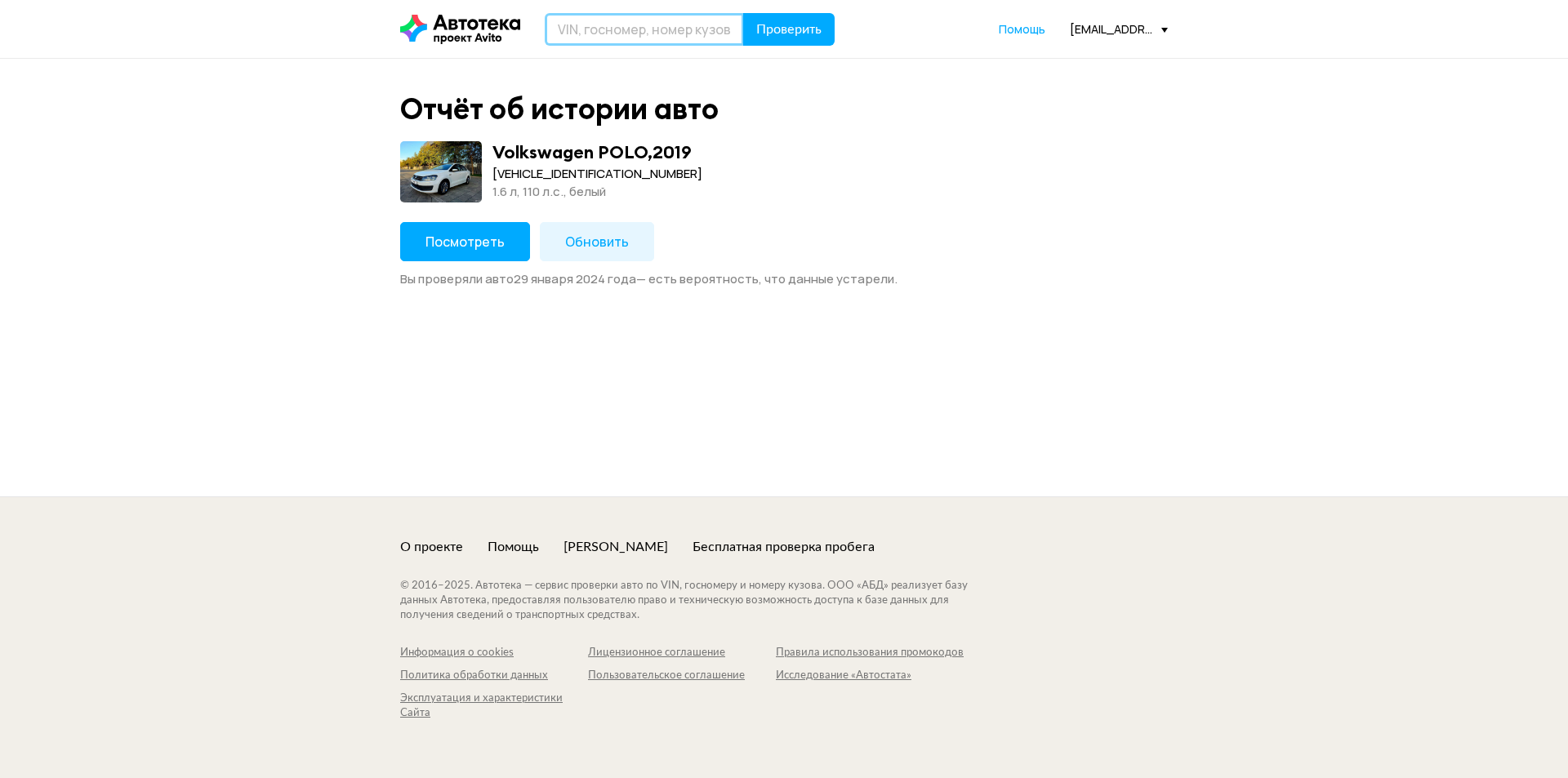
paste input "FG101291720"
type input "FG101291720"
click at [772, 26] on span "Проверить" at bounding box center [789, 29] width 65 height 13
paste input "FG10129172"
type input "FG10129172"
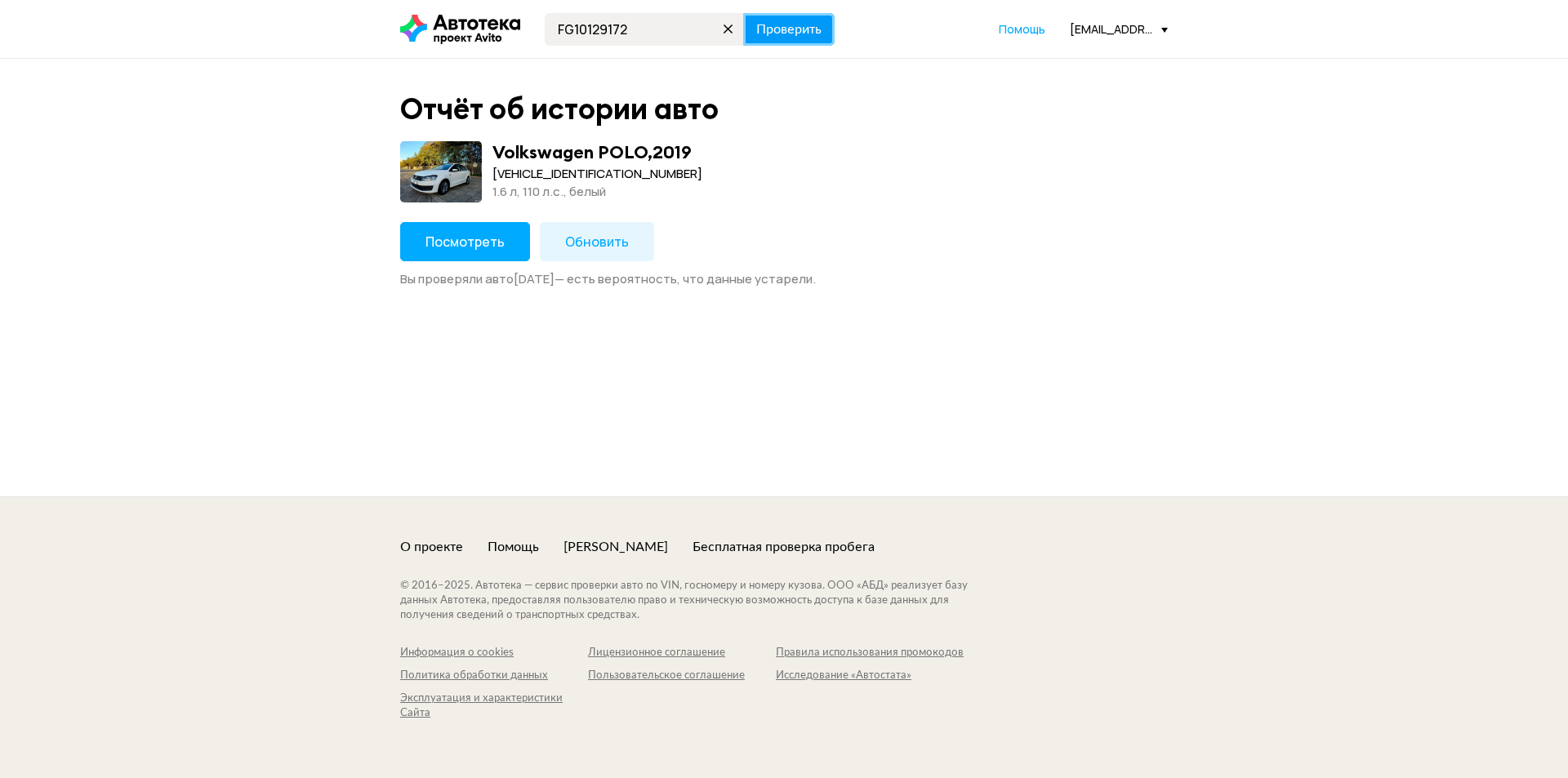
click at [795, 29] on span "Проверить" at bounding box center [789, 29] width 65 height 13
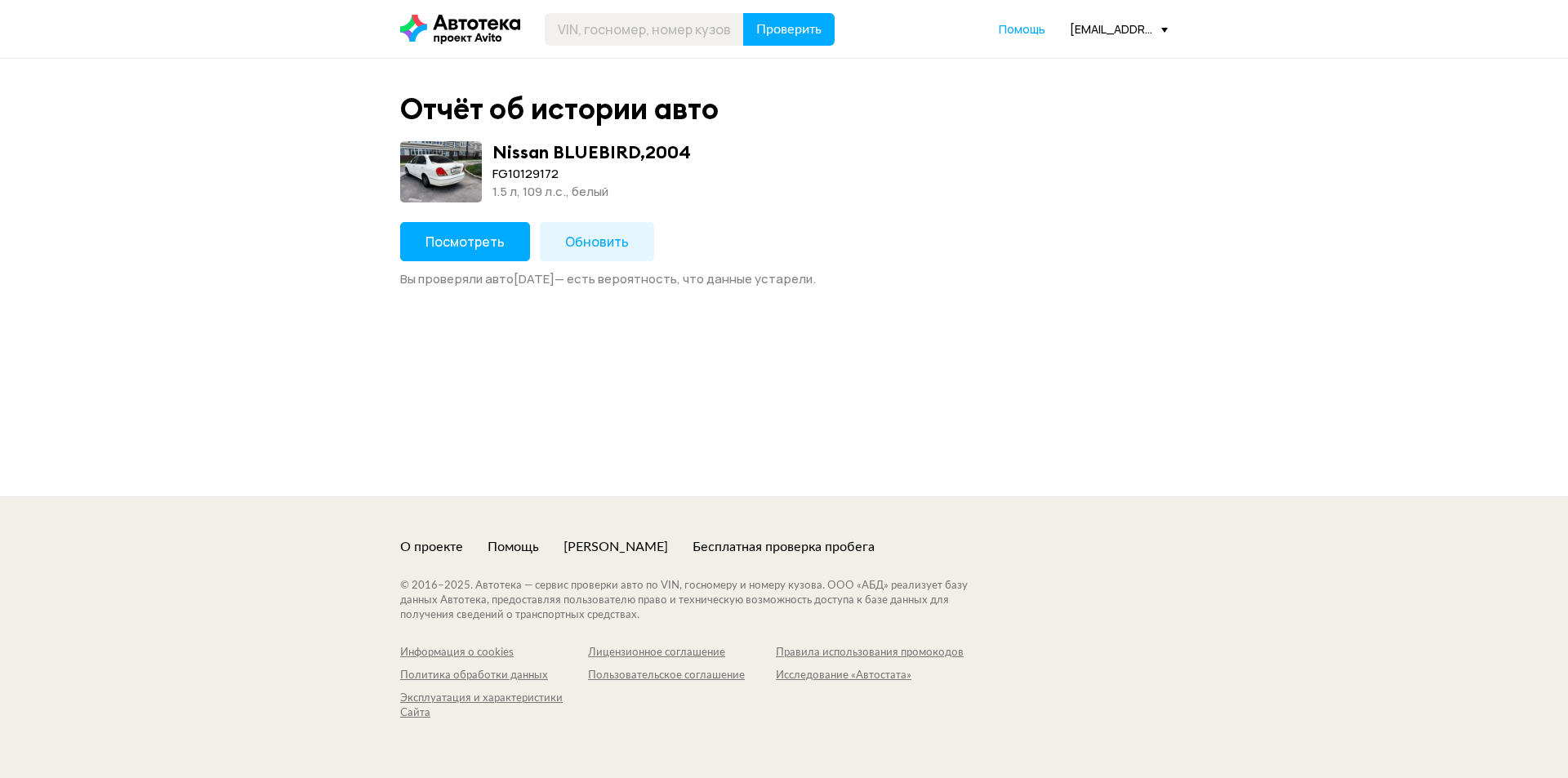
click at [598, 245] on span "Обновить" at bounding box center [597, 242] width 64 height 18
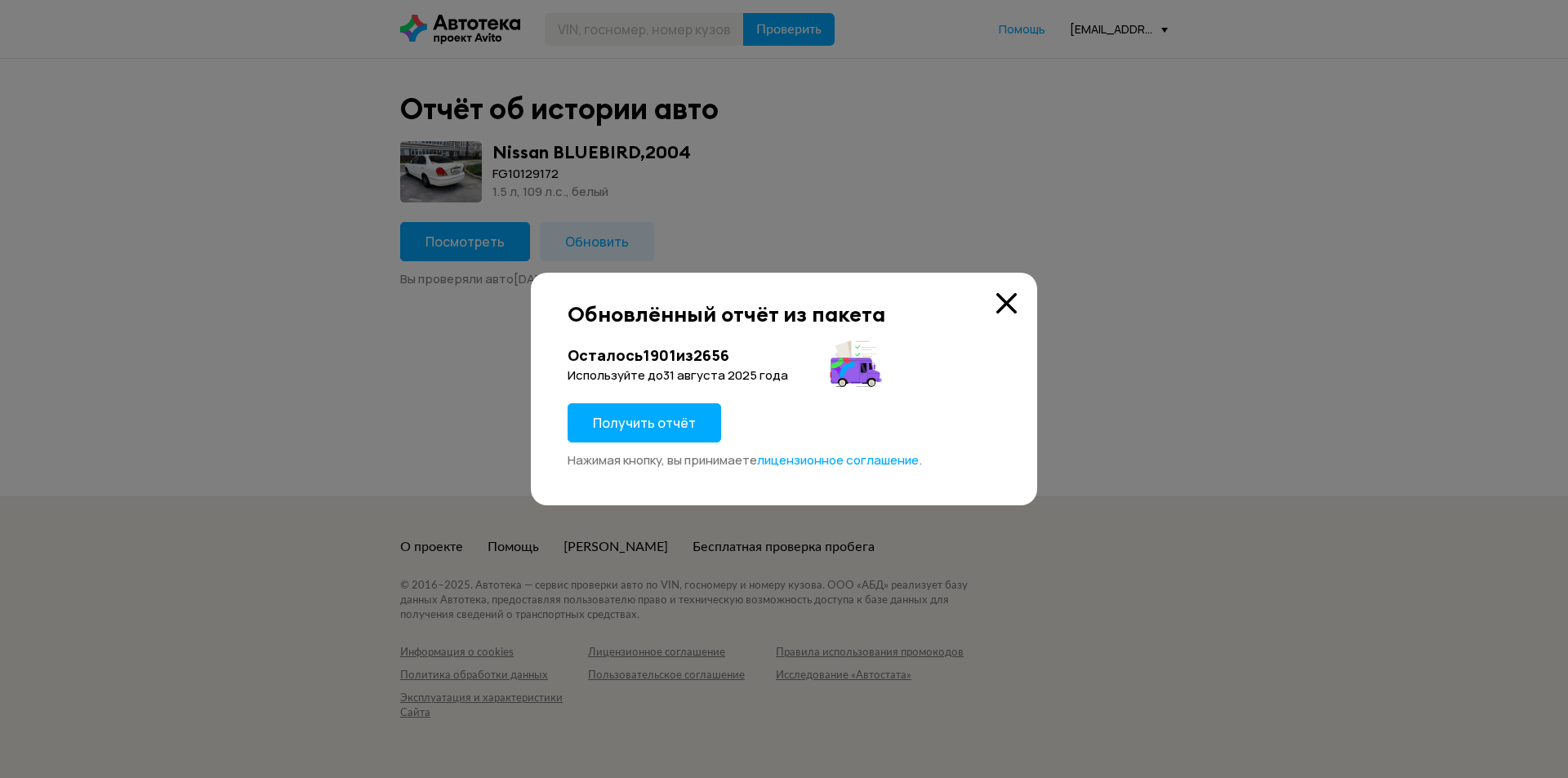
click at [654, 418] on span "Получить отчёт" at bounding box center [644, 423] width 103 height 18
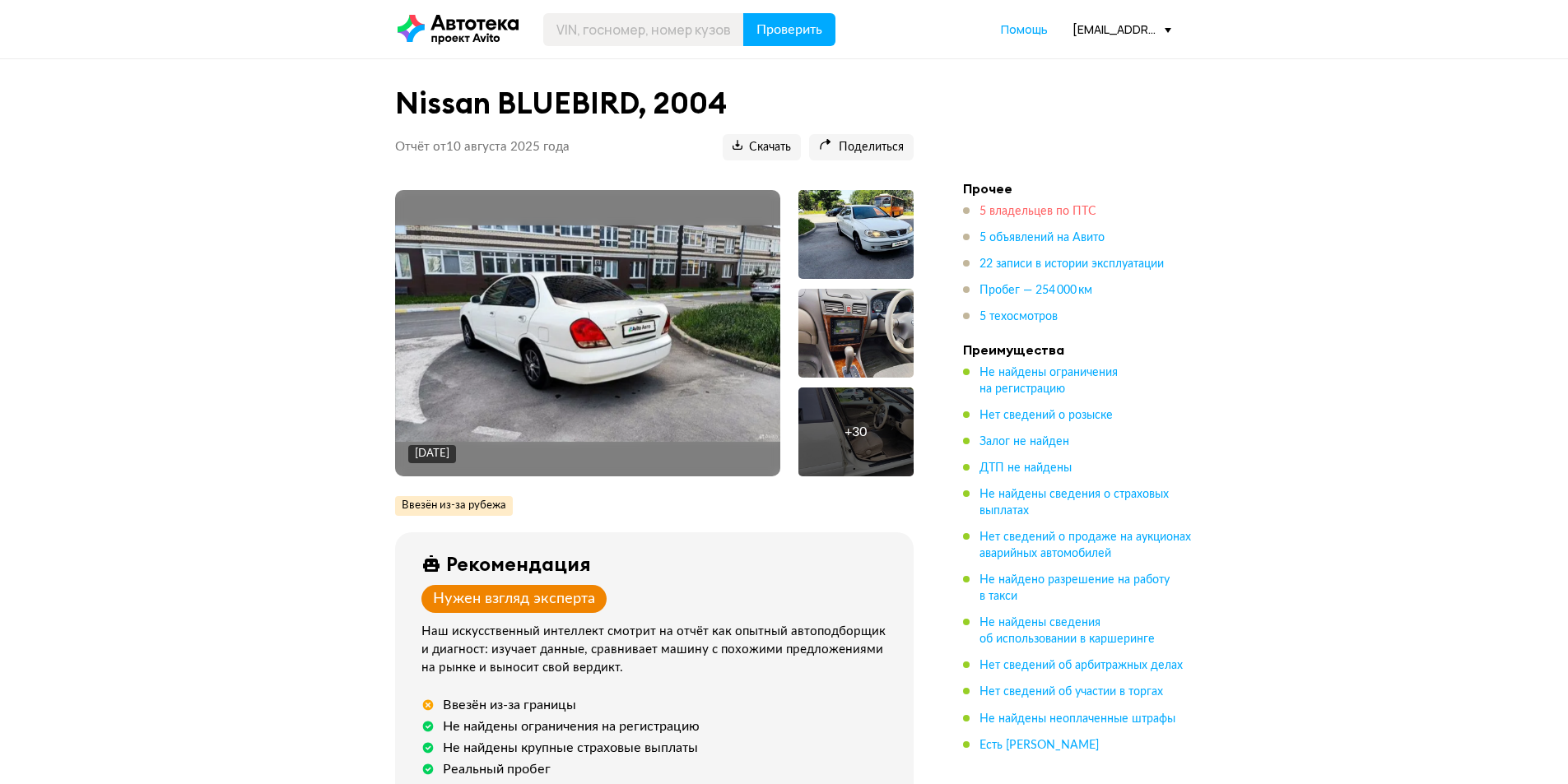
click at [1046, 213] on span "5 владельцев по ПТС" at bounding box center [1038, 212] width 117 height 12
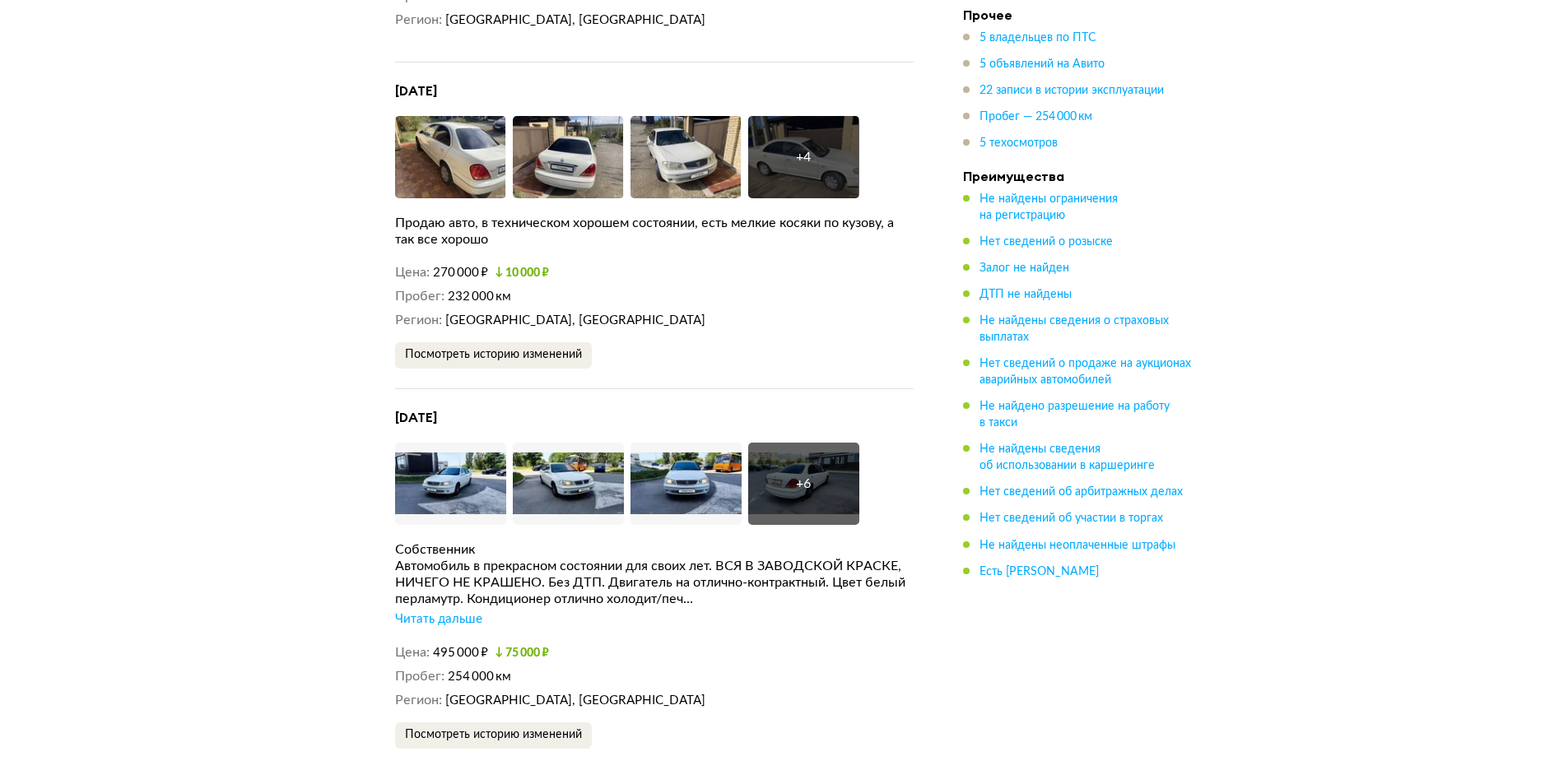
scroll to position [4333, 0]
